Goal: Transaction & Acquisition: Download file/media

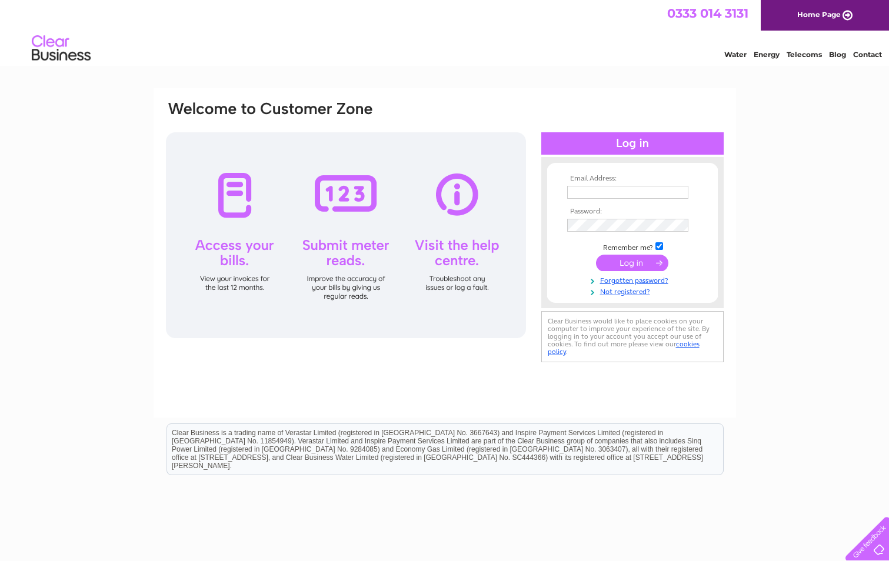
type input "lindah@cotel.co.uk"
click at [629, 262] on input "submit" at bounding box center [632, 263] width 72 height 16
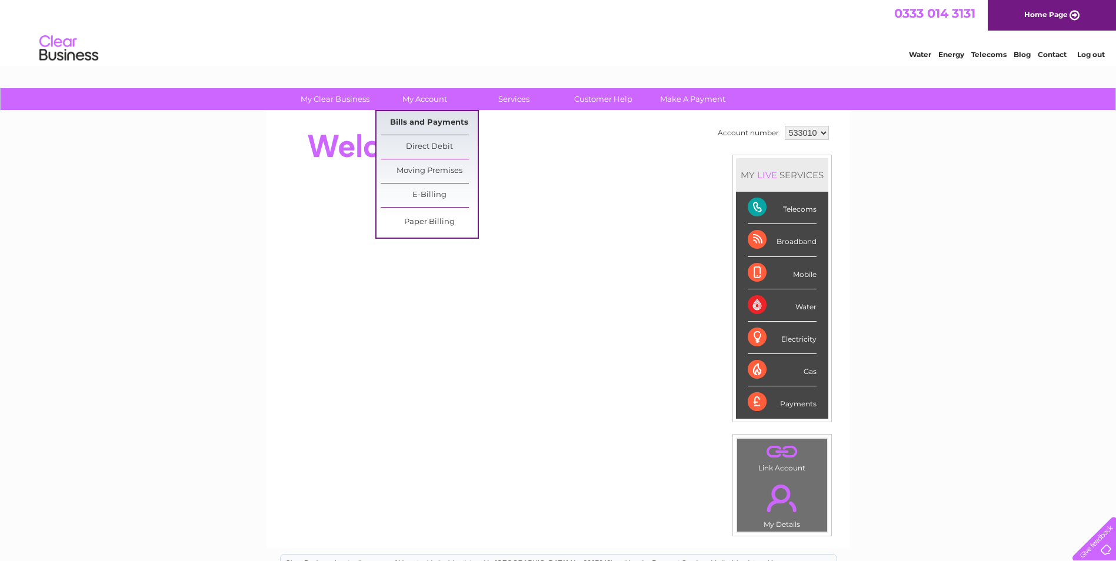
click at [453, 112] on link "Bills and Payments" at bounding box center [429, 123] width 97 height 24
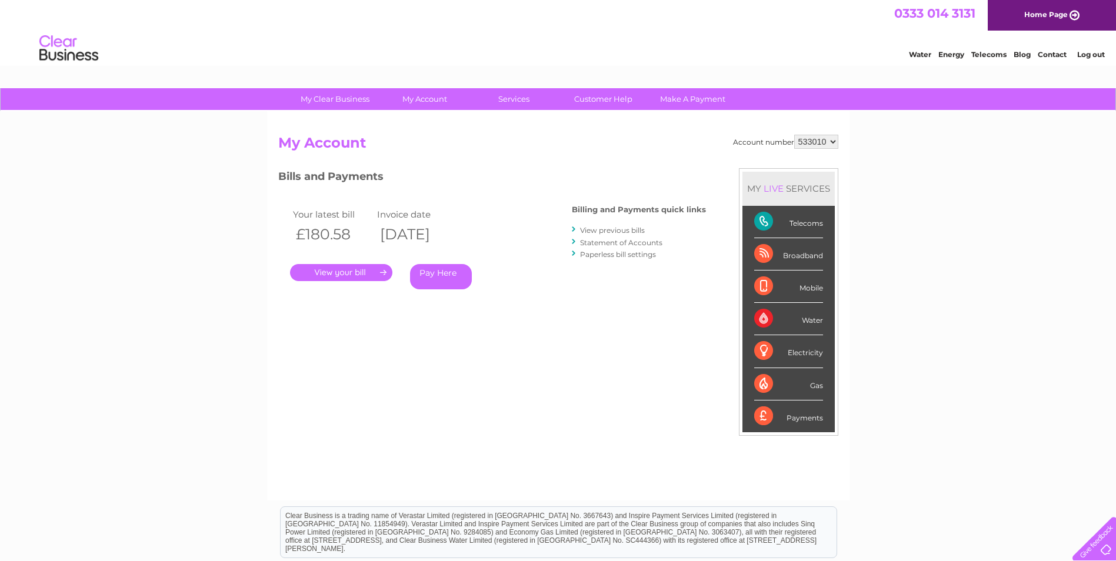
click at [362, 270] on link "." at bounding box center [341, 272] width 102 height 17
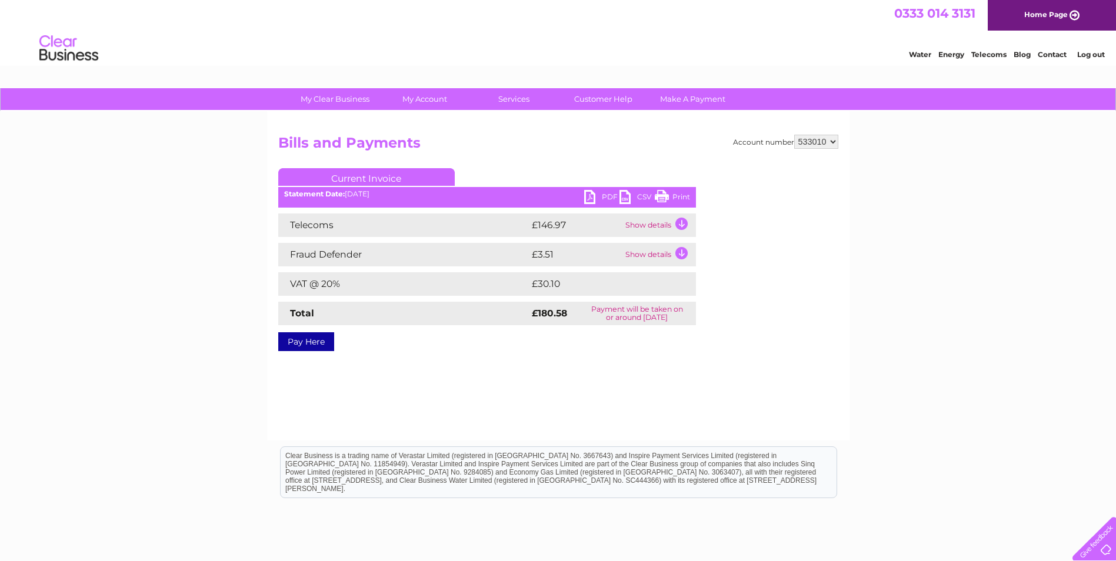
click at [603, 192] on link "PDF" at bounding box center [601, 198] width 35 height 17
